Goal: Navigation & Orientation: Find specific page/section

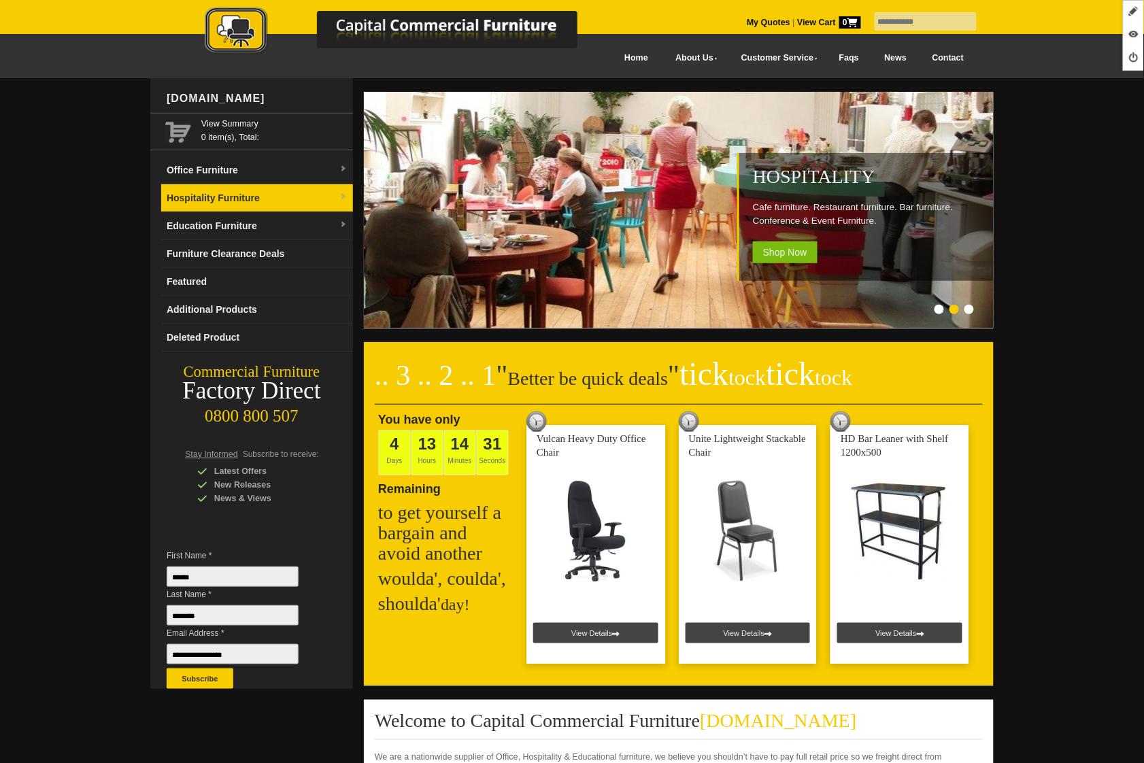
click at [189, 190] on link "Hospitality Furniture" at bounding box center [257, 198] width 192 height 28
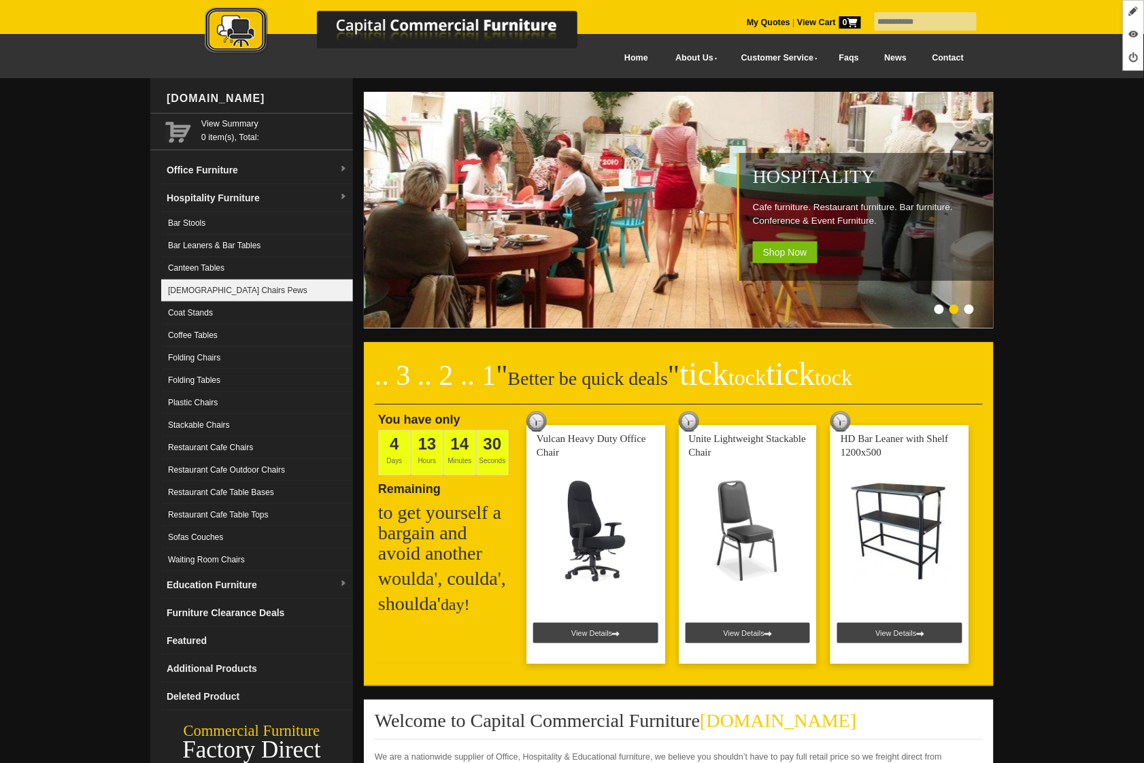
click at [222, 285] on link "[DEMOGRAPHIC_DATA] Chairs Pews" at bounding box center [257, 290] width 192 height 22
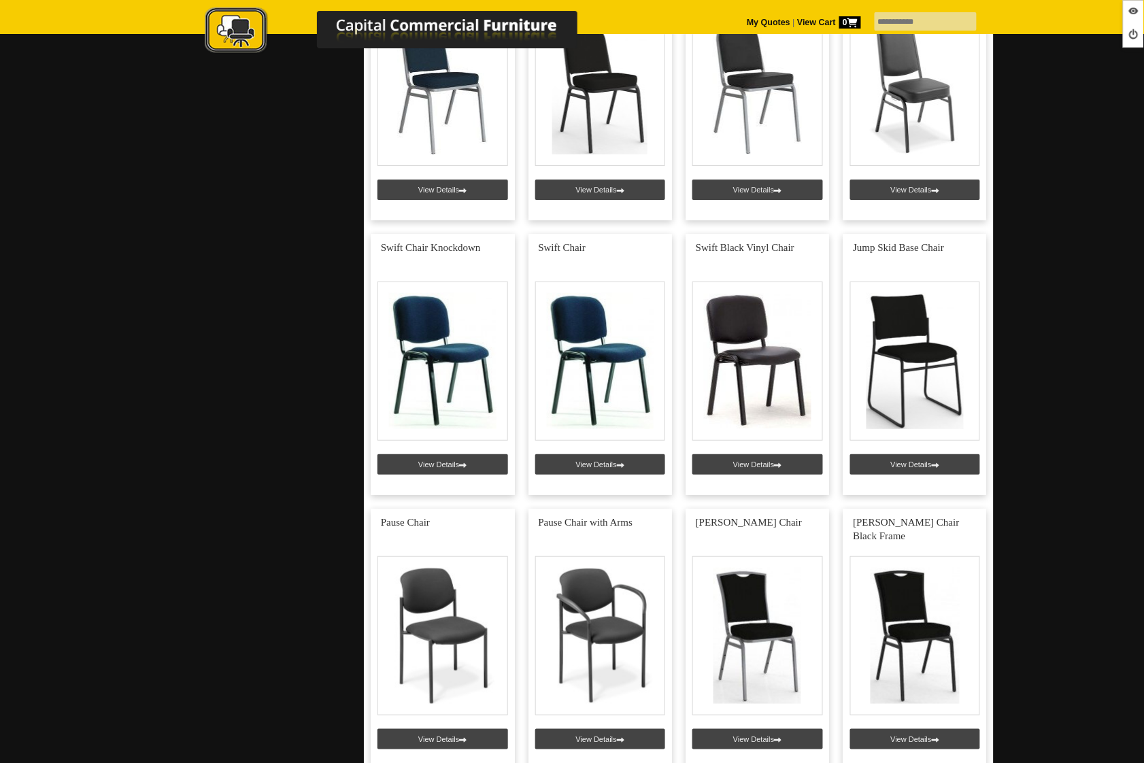
scroll to position [1528, 0]
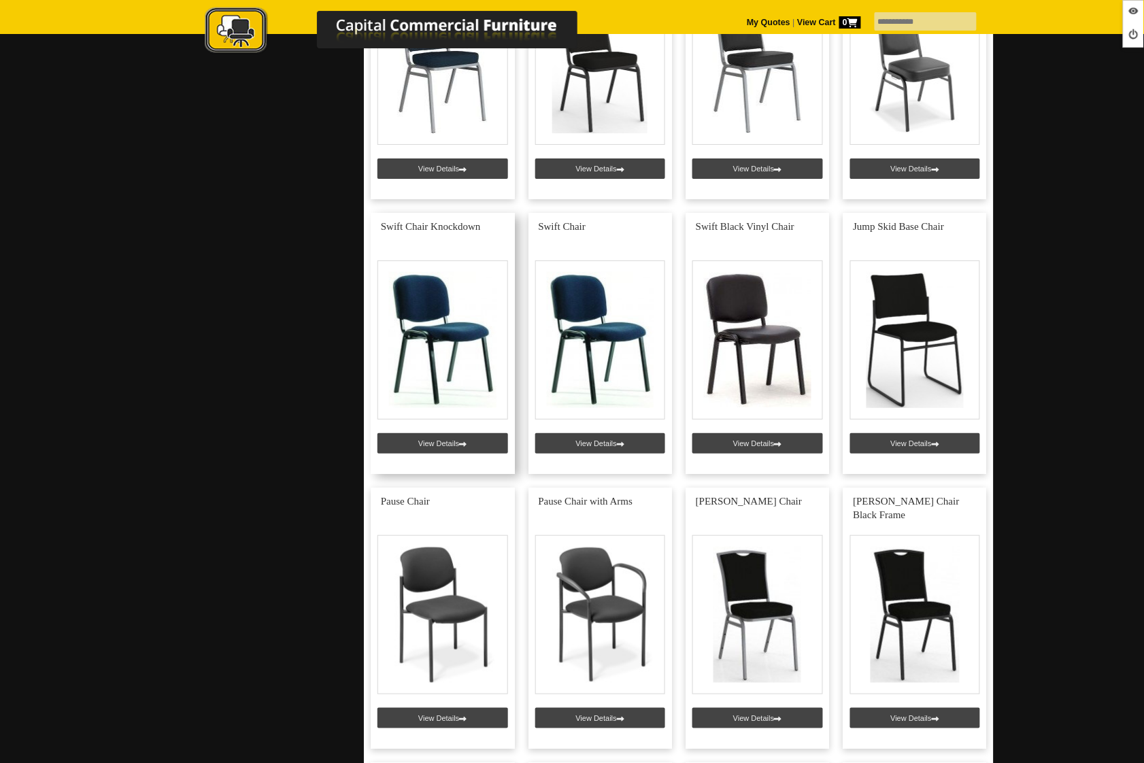
click at [457, 435] on link at bounding box center [443, 343] width 144 height 261
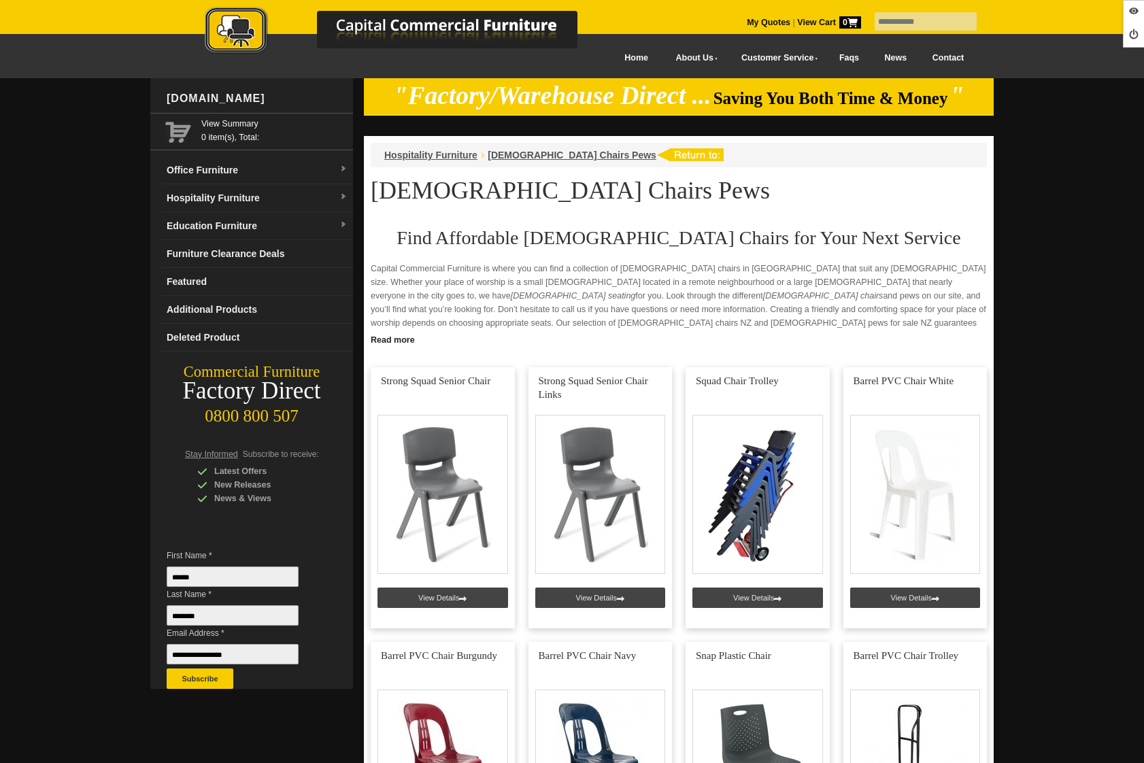
scroll to position [1528, 0]
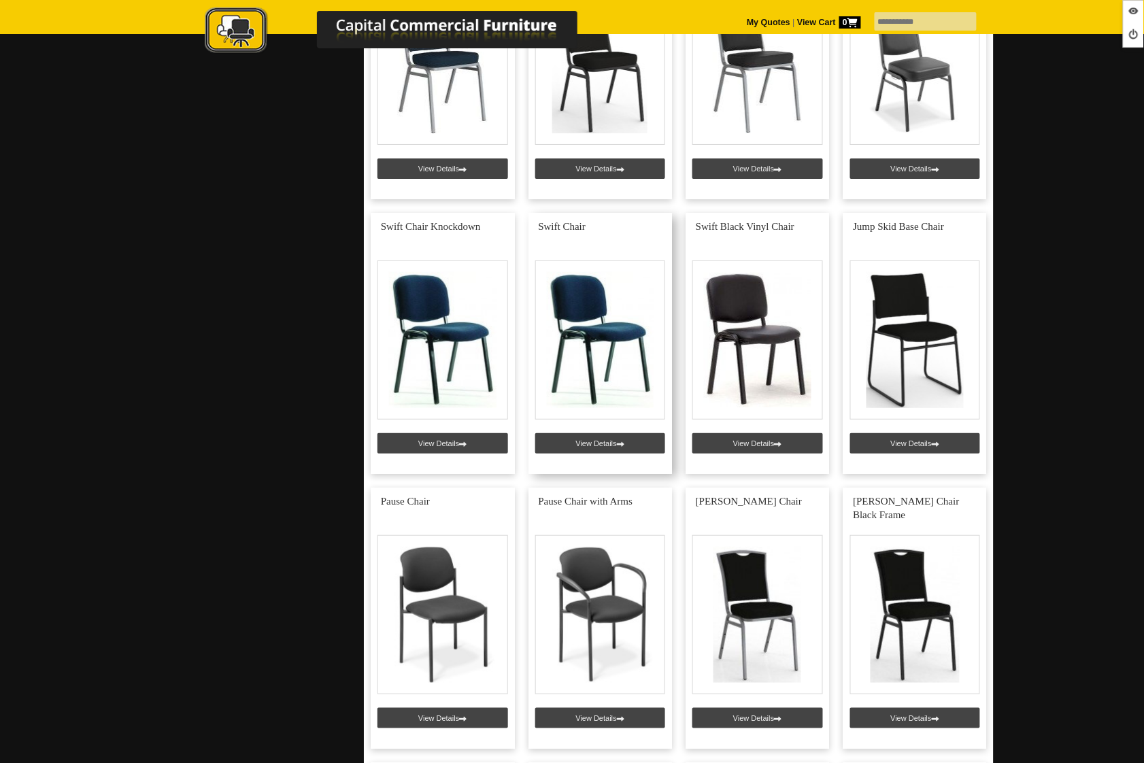
click at [593, 449] on link at bounding box center [600, 343] width 144 height 261
